Goal: Information Seeking & Learning: Learn about a topic

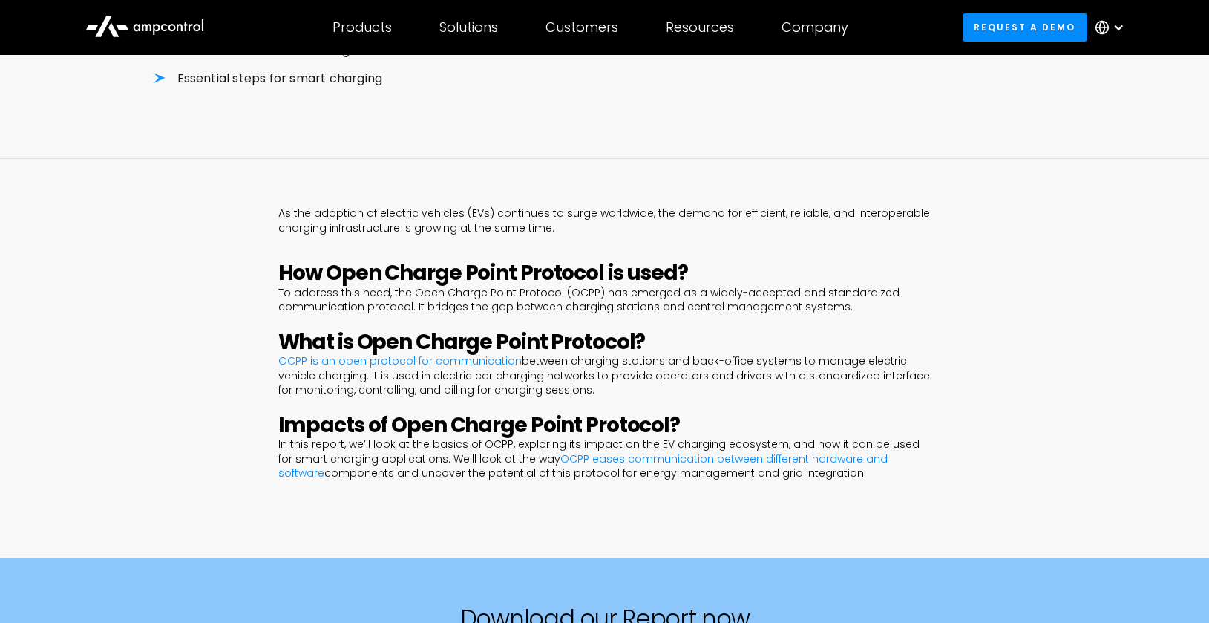
scroll to position [540, 0]
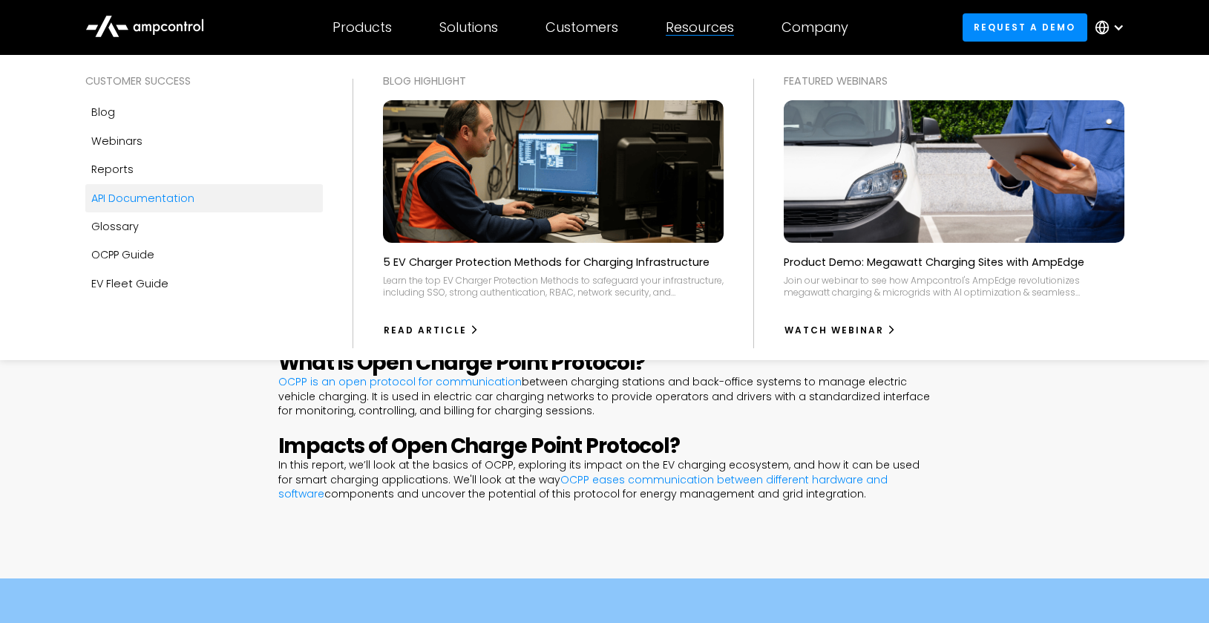
click at [130, 199] on div "API Documentation" at bounding box center [142, 198] width 103 height 16
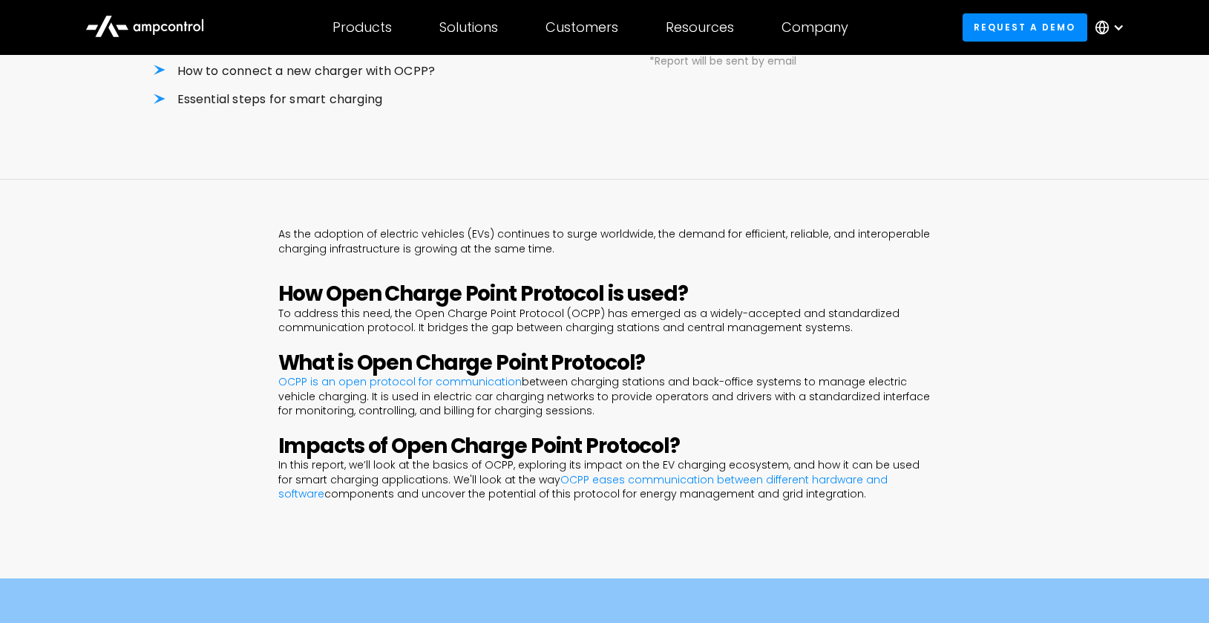
click at [117, 375] on div "As the adoption of electric vehicles (EVs) continues to surge worldwide, the de…" at bounding box center [604, 379] width 1209 height 399
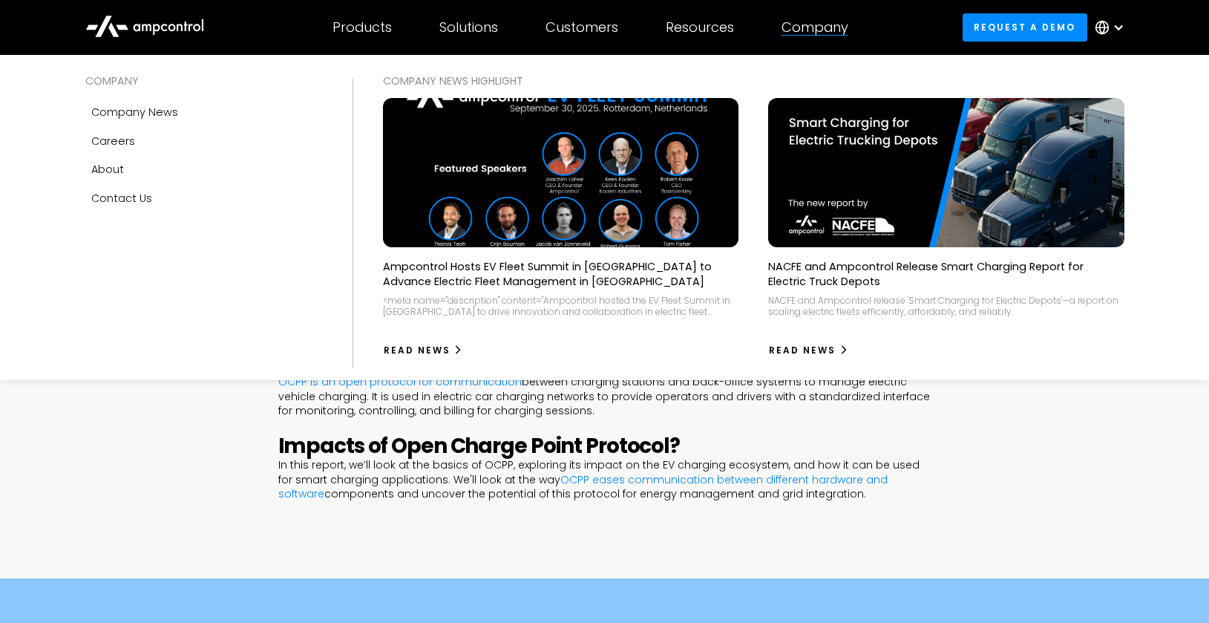
click at [820, 24] on div "Company" at bounding box center [815, 27] width 67 height 16
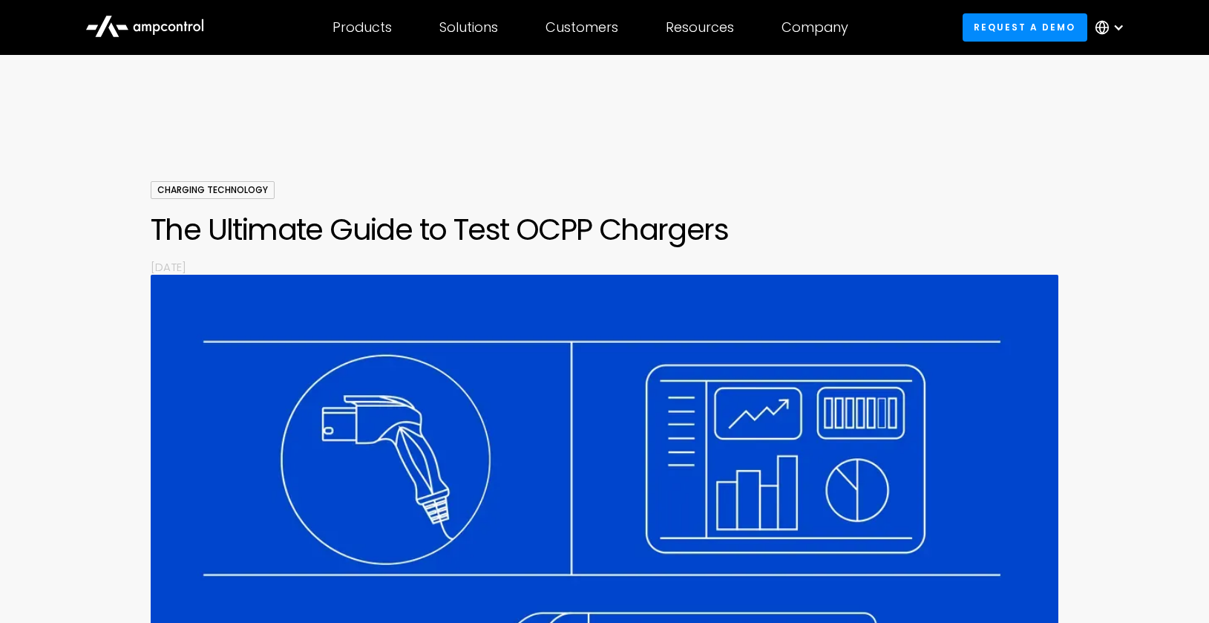
scroll to position [5096, 0]
